Goal: Task Accomplishment & Management: Use online tool/utility

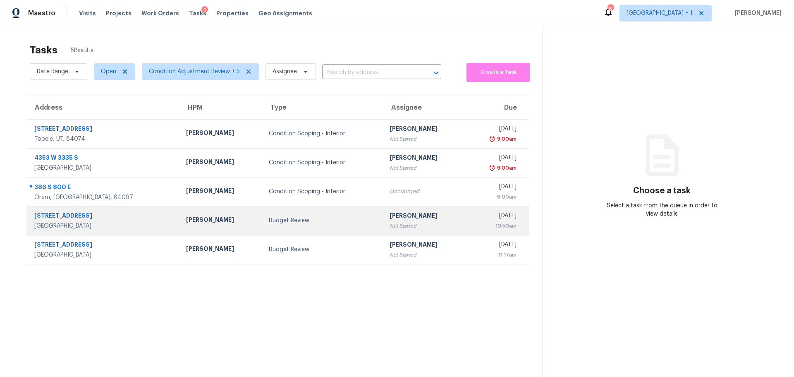
click at [319, 226] on td "Budget Review" at bounding box center [322, 220] width 121 height 29
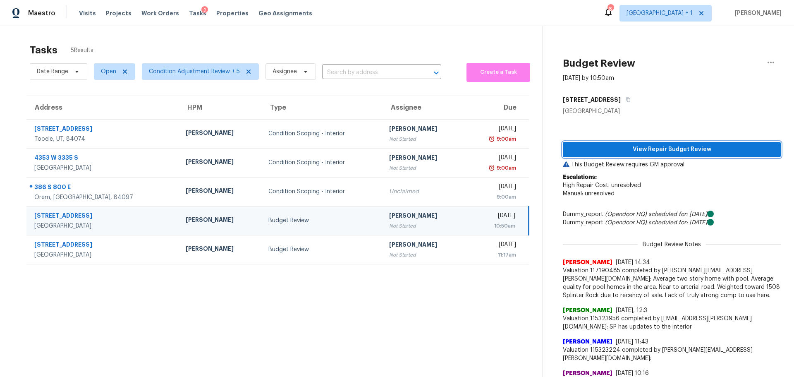
click at [673, 151] on span "View Repair Budget Review" at bounding box center [672, 149] width 205 height 10
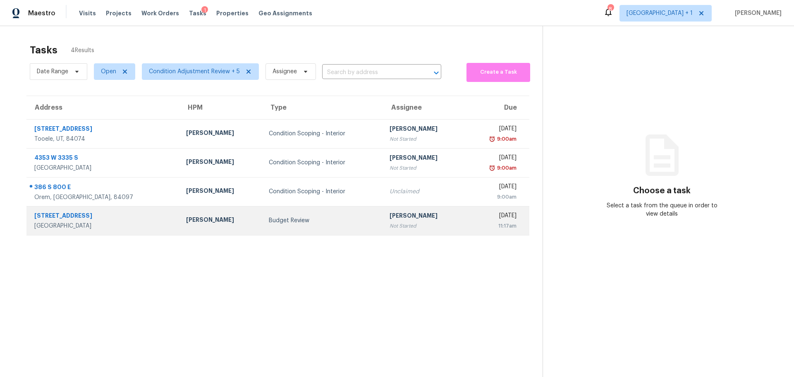
click at [215, 226] on td "[PERSON_NAME]" at bounding box center [221, 220] width 83 height 29
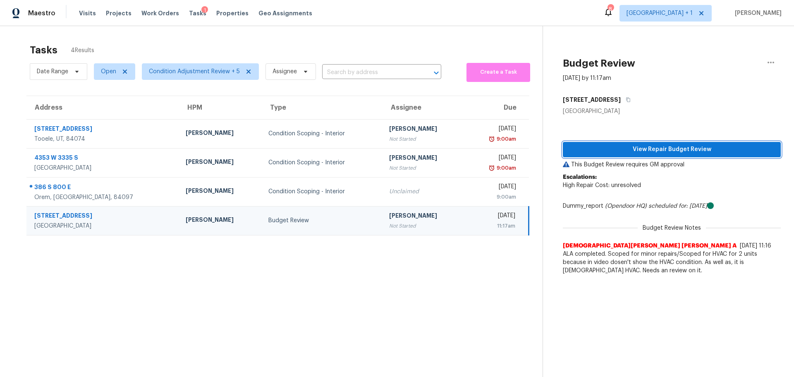
click at [647, 149] on span "View Repair Budget Review" at bounding box center [672, 149] width 205 height 10
